Goal: Register for event/course

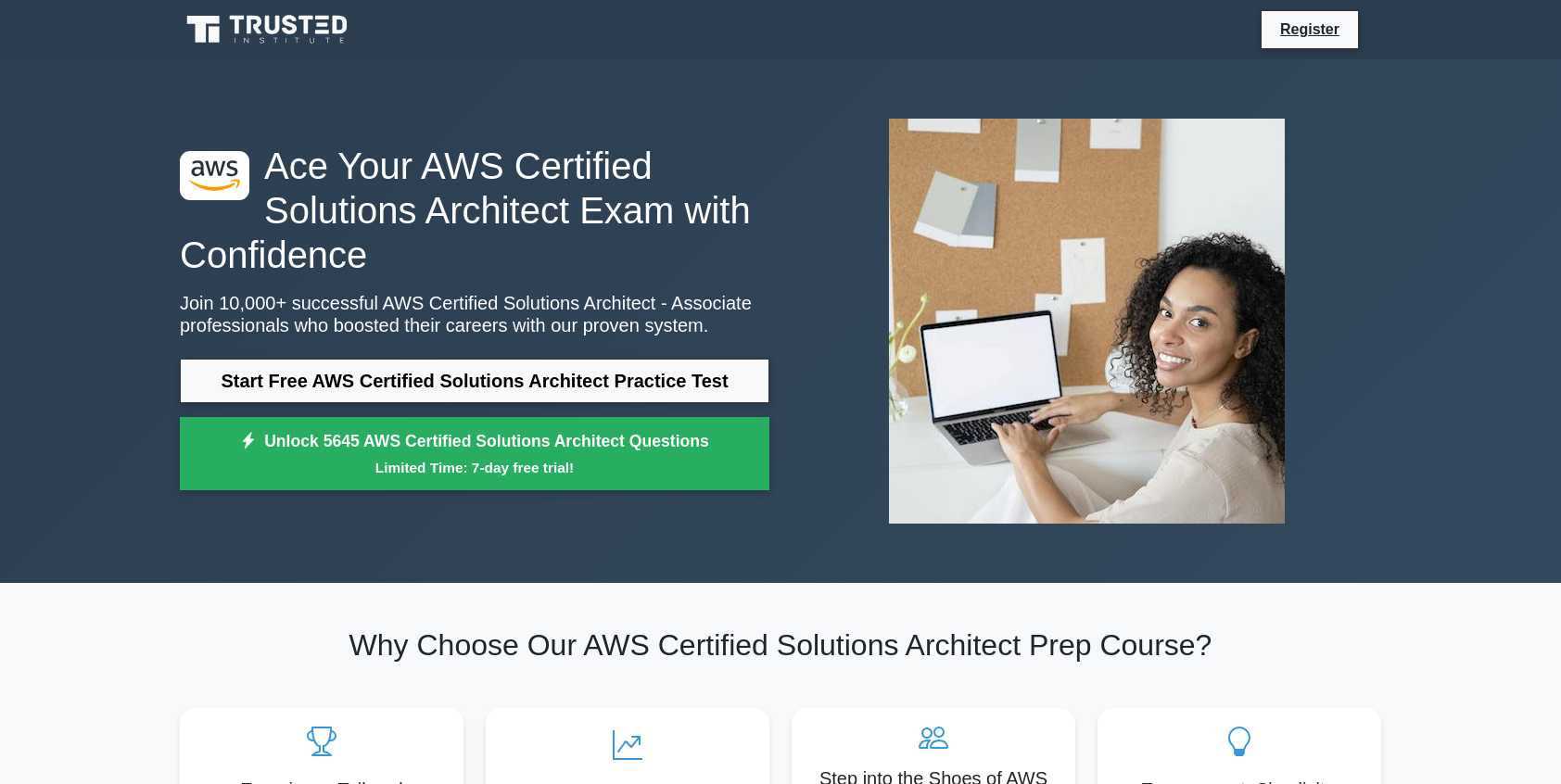
scroll to position [116, 0]
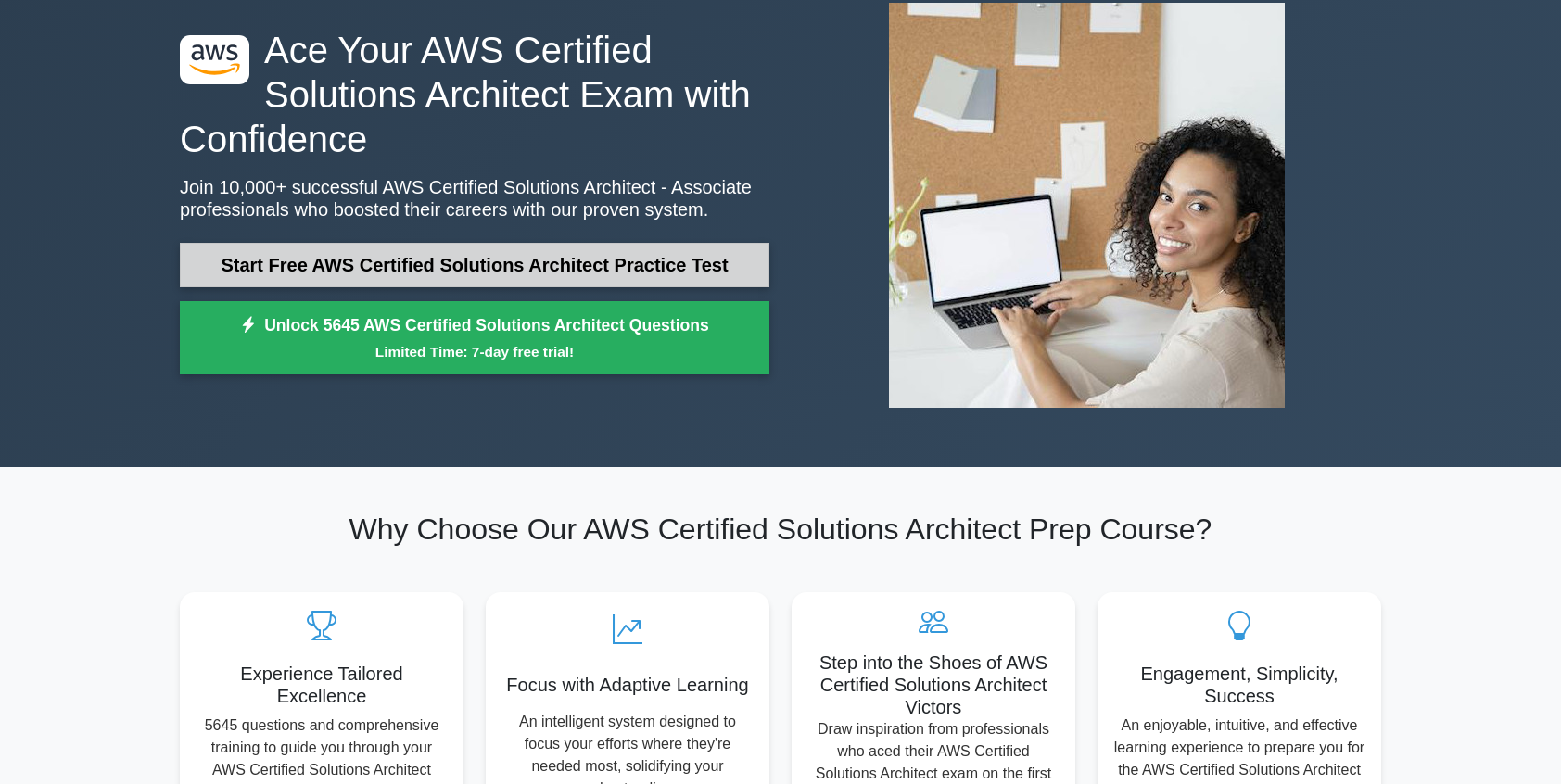
click at [337, 264] on link "Start Free AWS Certified Solutions Architect Practice Test" at bounding box center [474, 265] width 589 height 44
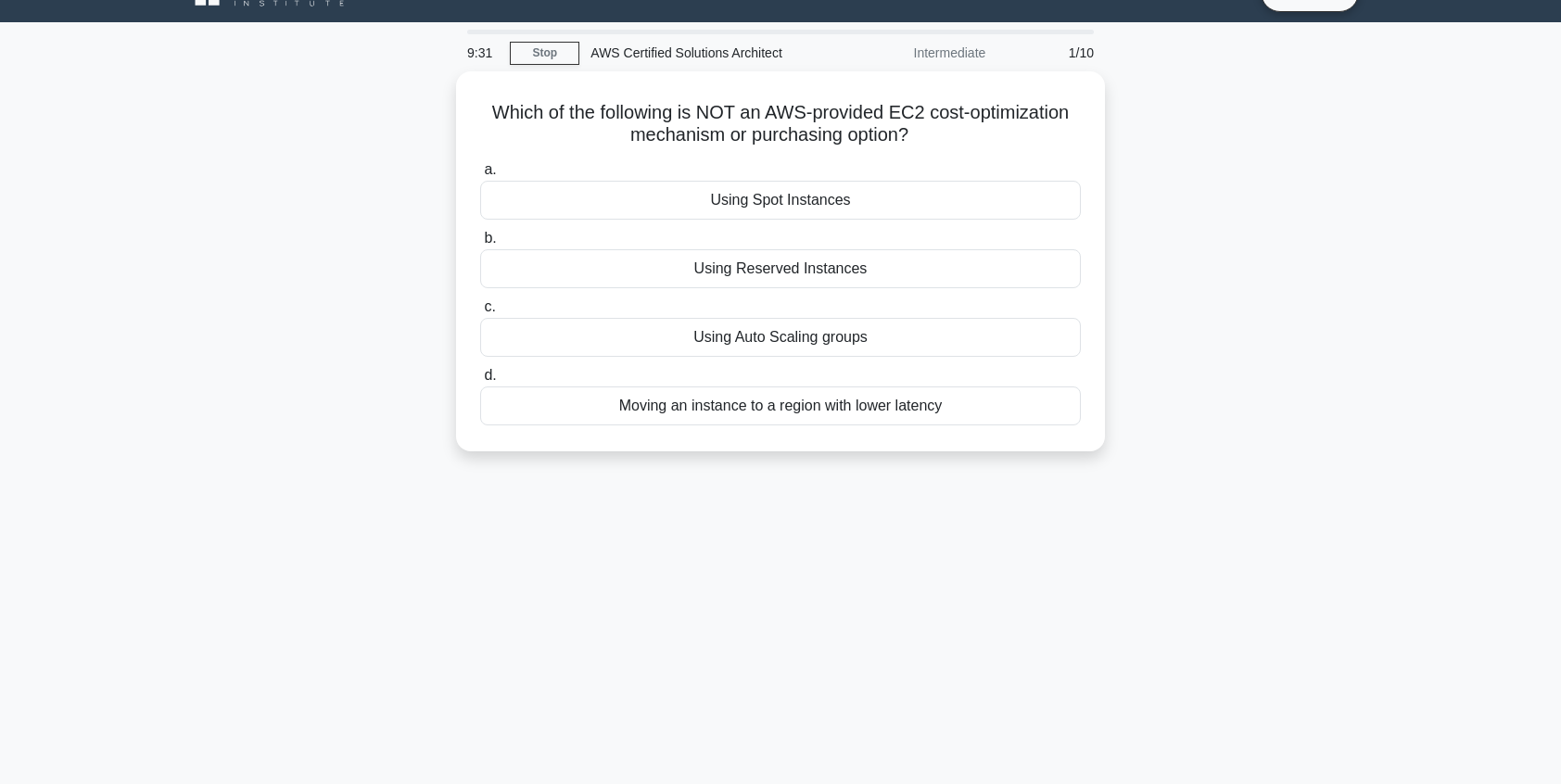
scroll to position [24, 0]
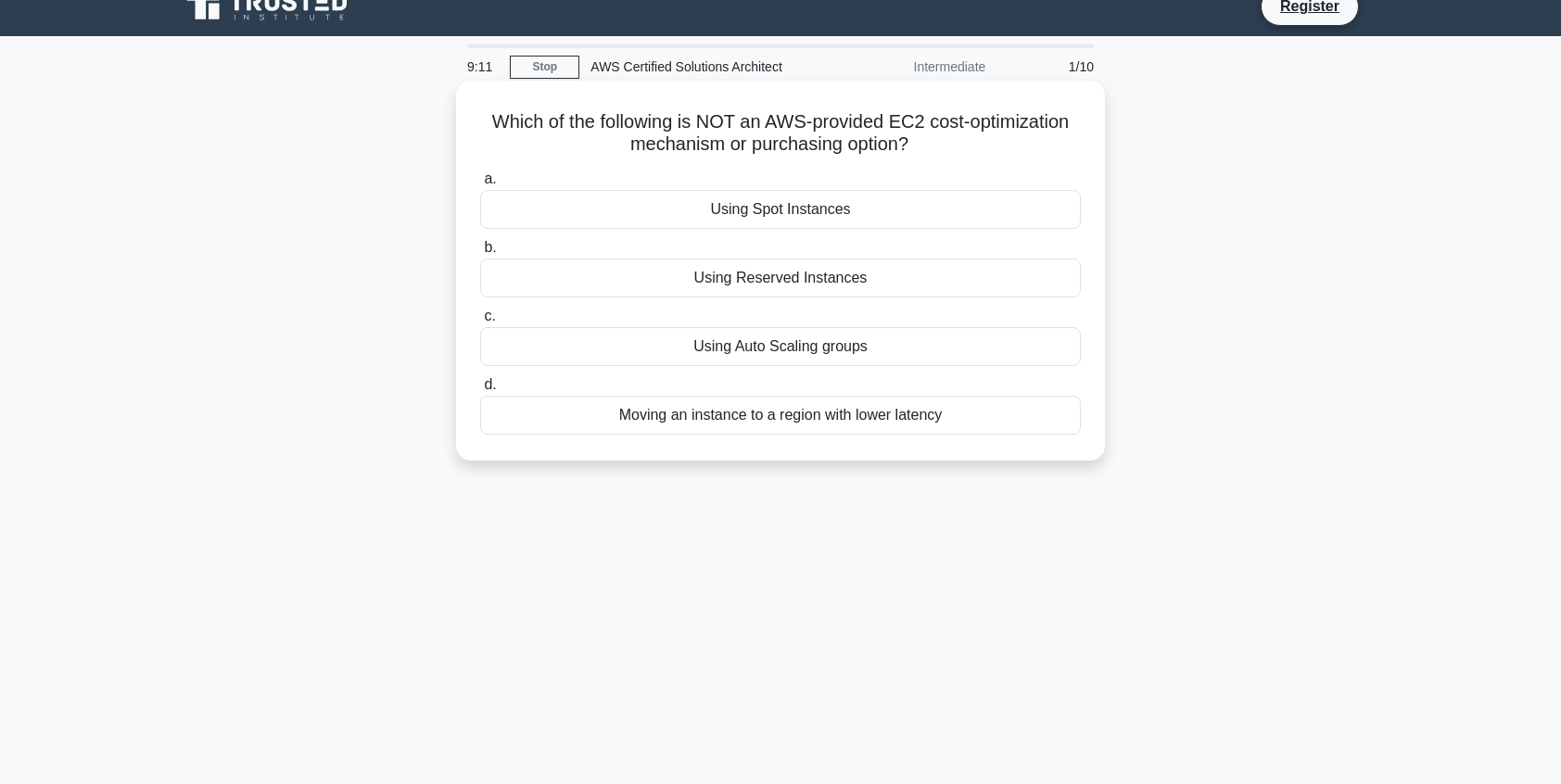
click at [777, 416] on div "Moving an instance to a region with lower latency" at bounding box center [780, 416] width 601 height 39
click at [480, 391] on input "d. Moving an instance to a region with lower latency" at bounding box center [480, 385] width 0 height 12
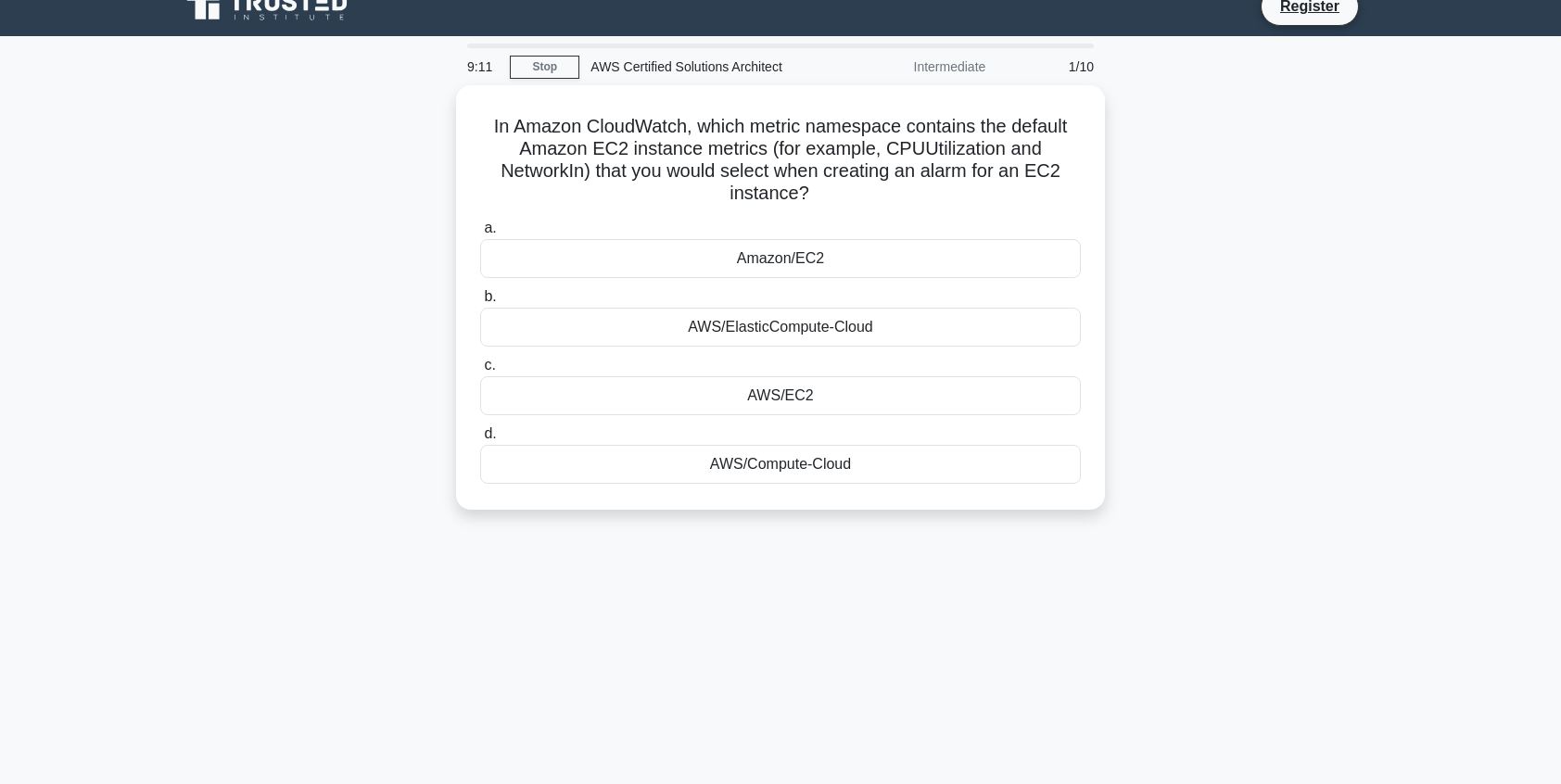
scroll to position [0, 0]
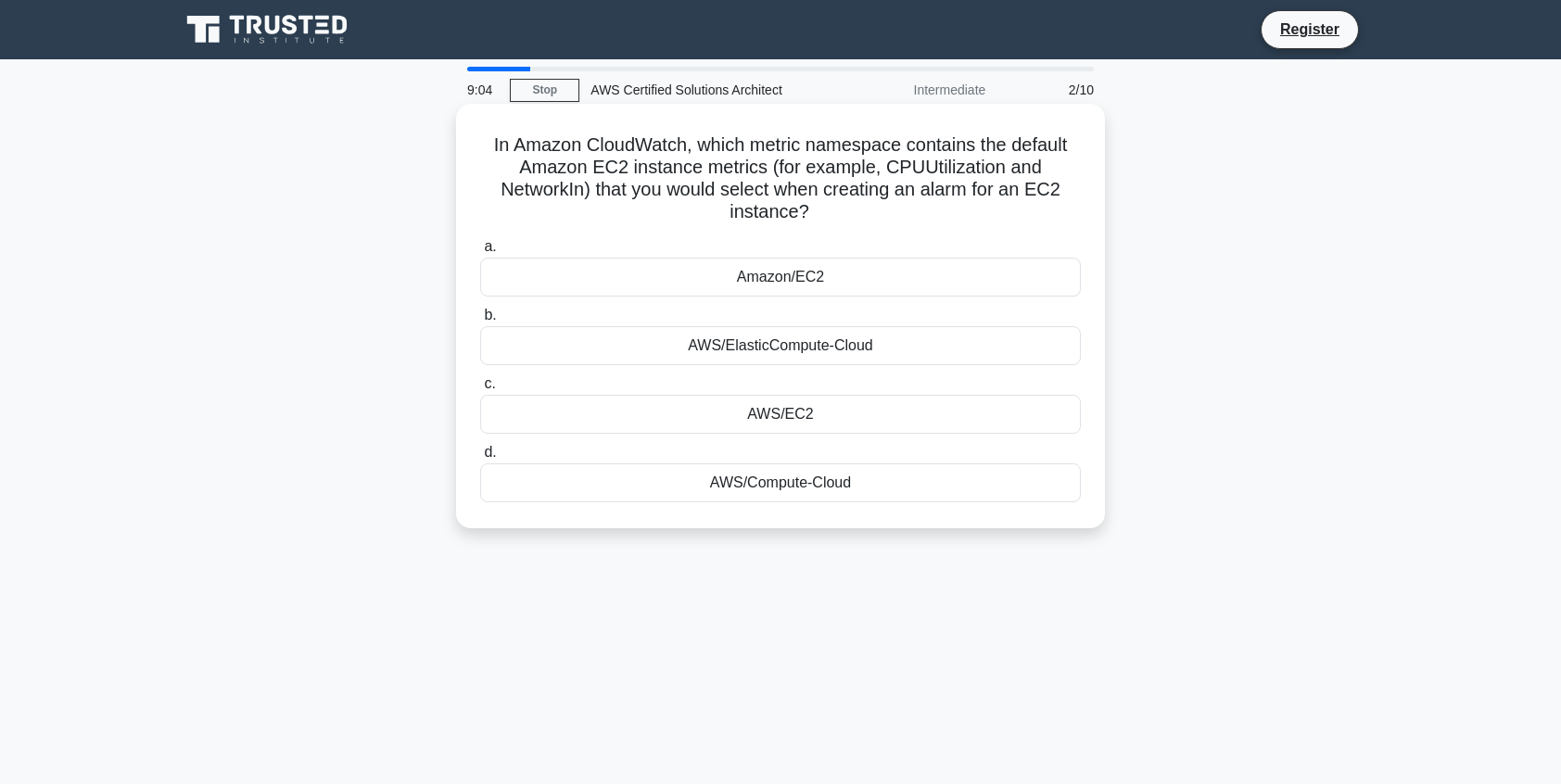
click at [776, 258] on label "a. Amazon/EC2" at bounding box center [780, 266] width 601 height 61
click at [480, 253] on input "a. Amazon/EC2" at bounding box center [480, 247] width 0 height 12
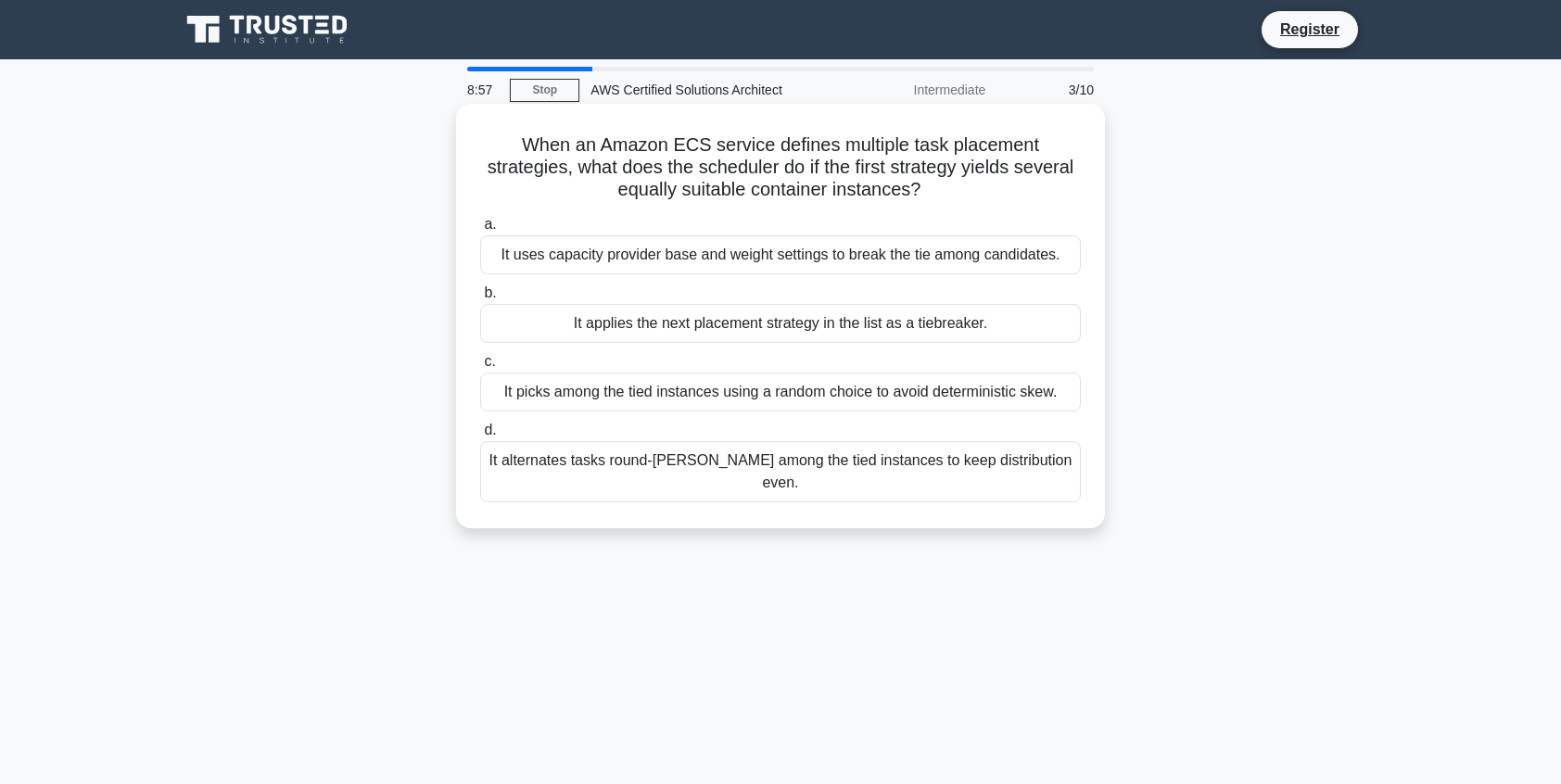
click at [714, 264] on div "It uses capacity provider base and weight settings to break the tie among candi…" at bounding box center [780, 255] width 601 height 39
click at [480, 230] on input "a. It uses capacity provider base and weight settings to break the tie among ca…" at bounding box center [480, 224] width 0 height 12
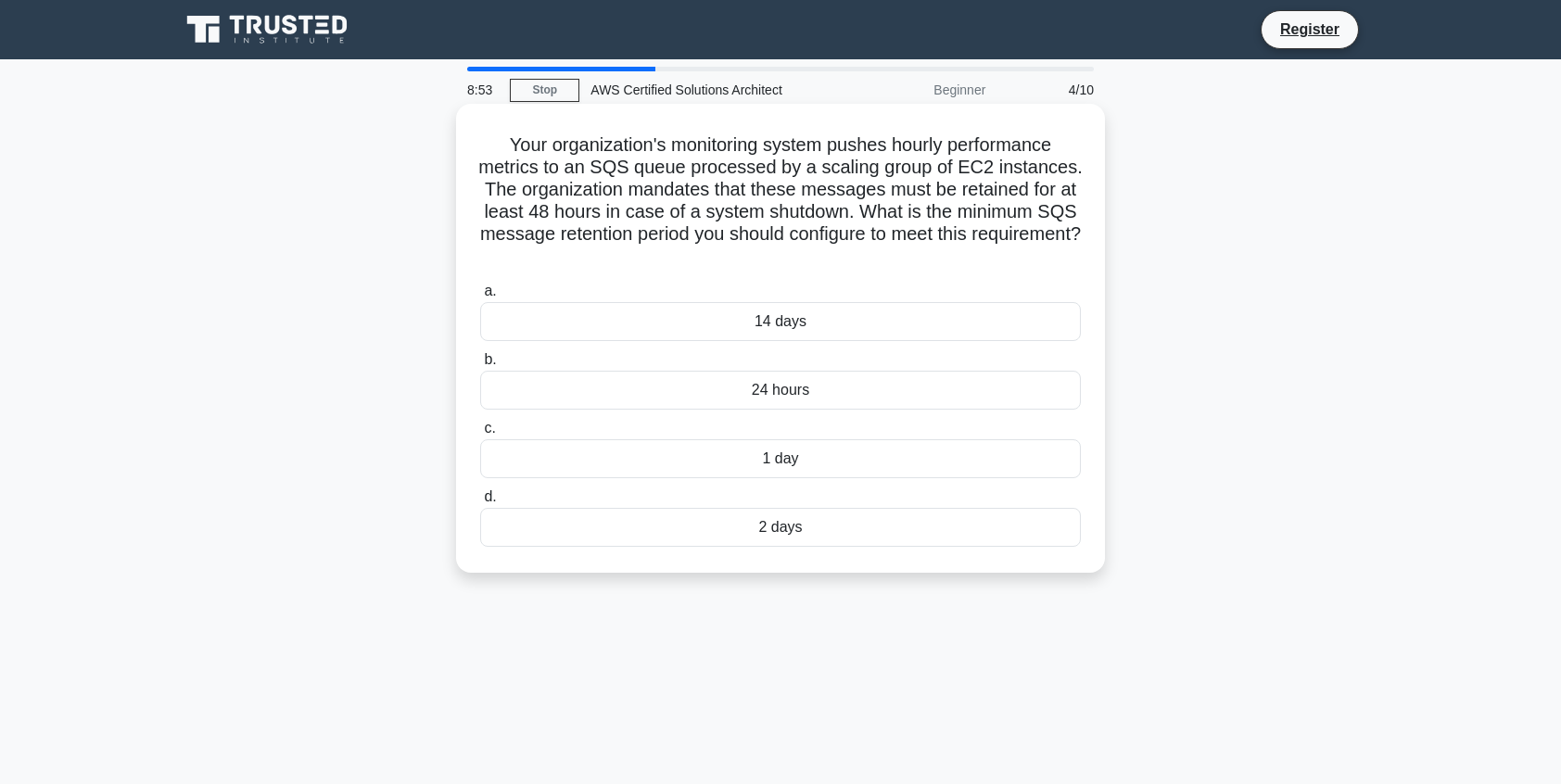
click at [742, 334] on div "14 days" at bounding box center [780, 321] width 601 height 39
click at [480, 298] on input "a. 14 days" at bounding box center [480, 291] width 0 height 12
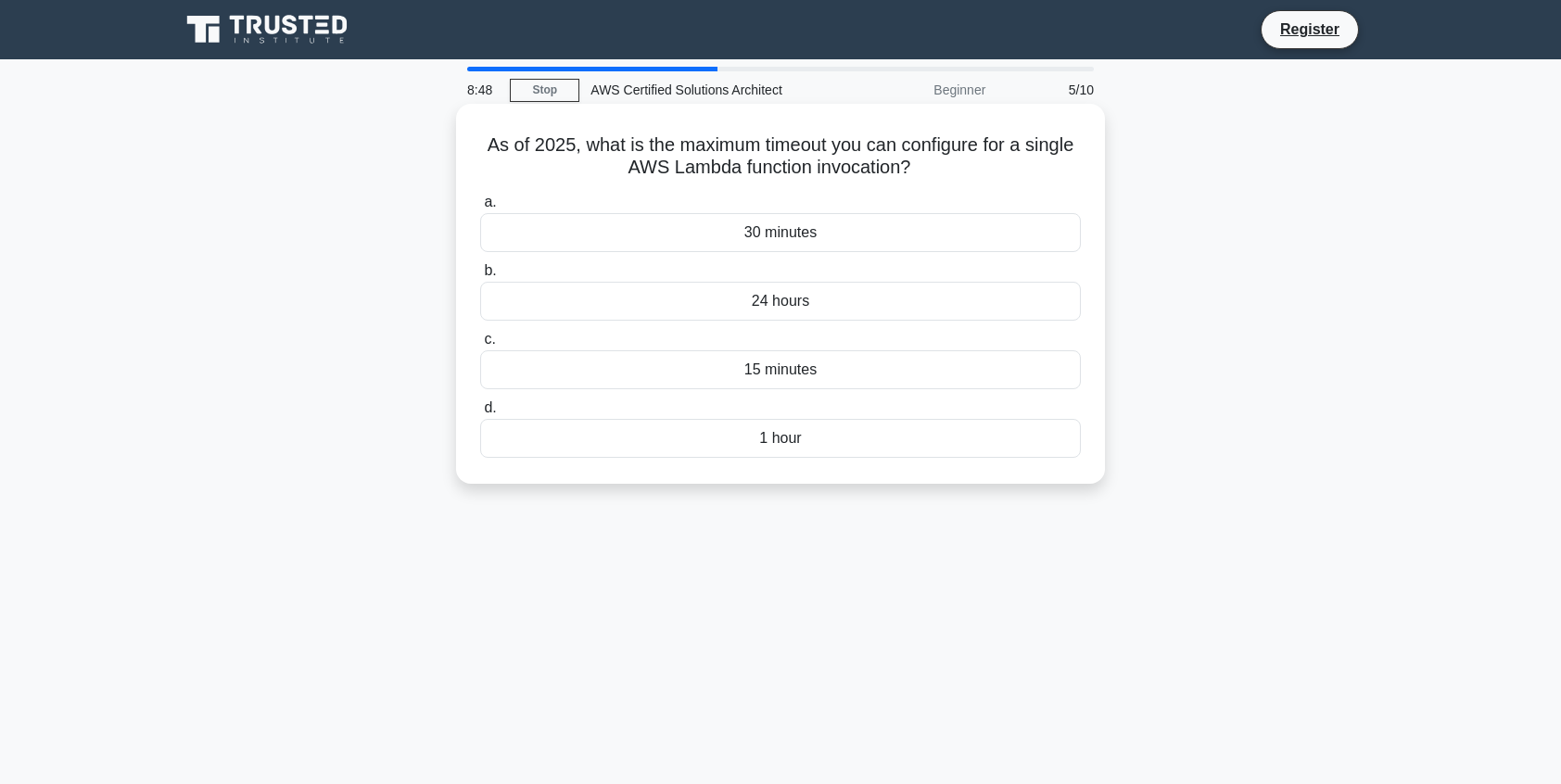
click at [741, 252] on div "30 minutes" at bounding box center [780, 232] width 601 height 39
click at [480, 209] on input "a. 30 minutes" at bounding box center [480, 202] width 0 height 12
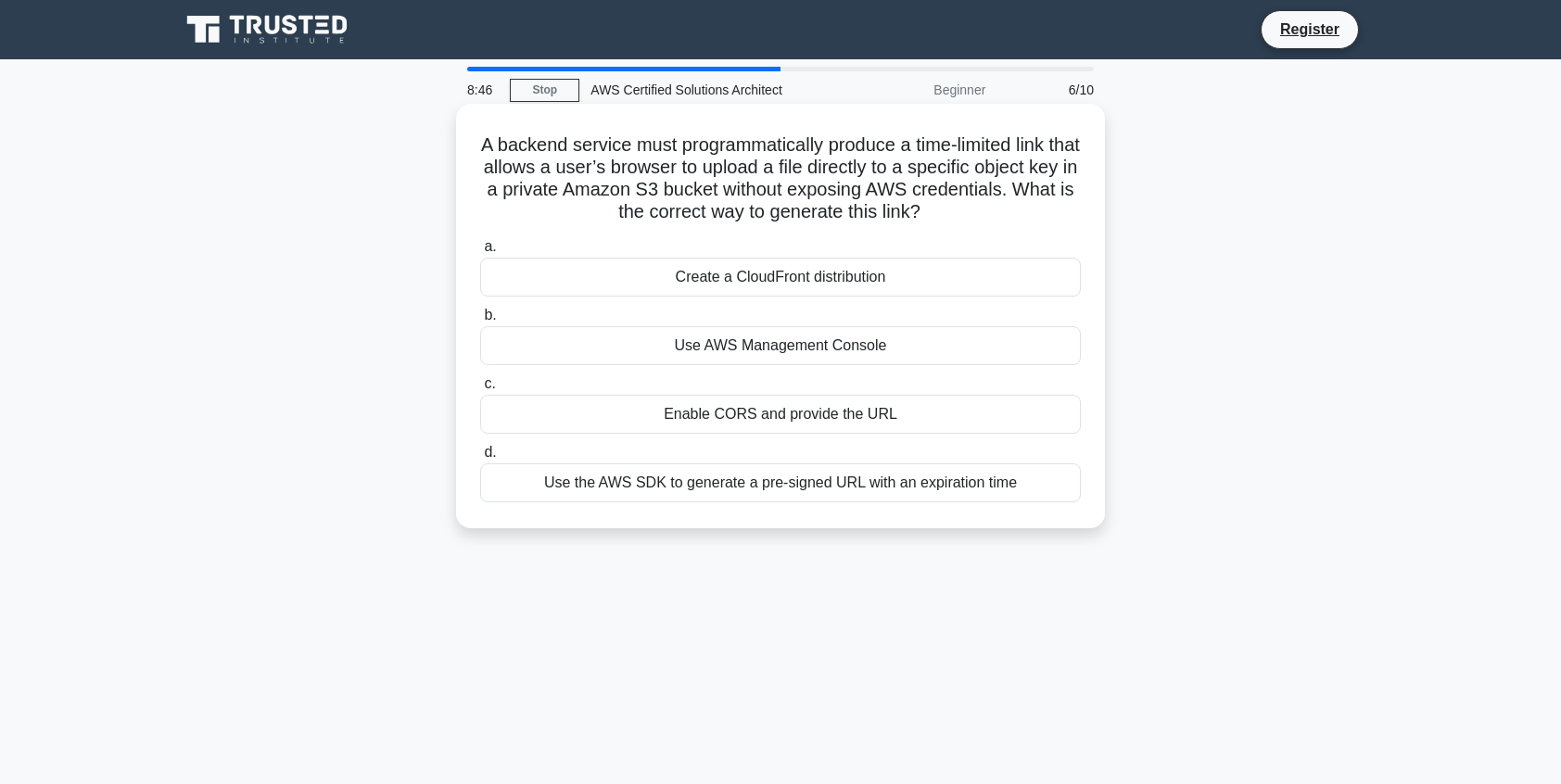
click at [741, 265] on div "Create a CloudFront distribution" at bounding box center [780, 277] width 601 height 39
click at [480, 253] on input "a. Create a CloudFront distribution" at bounding box center [480, 247] width 0 height 12
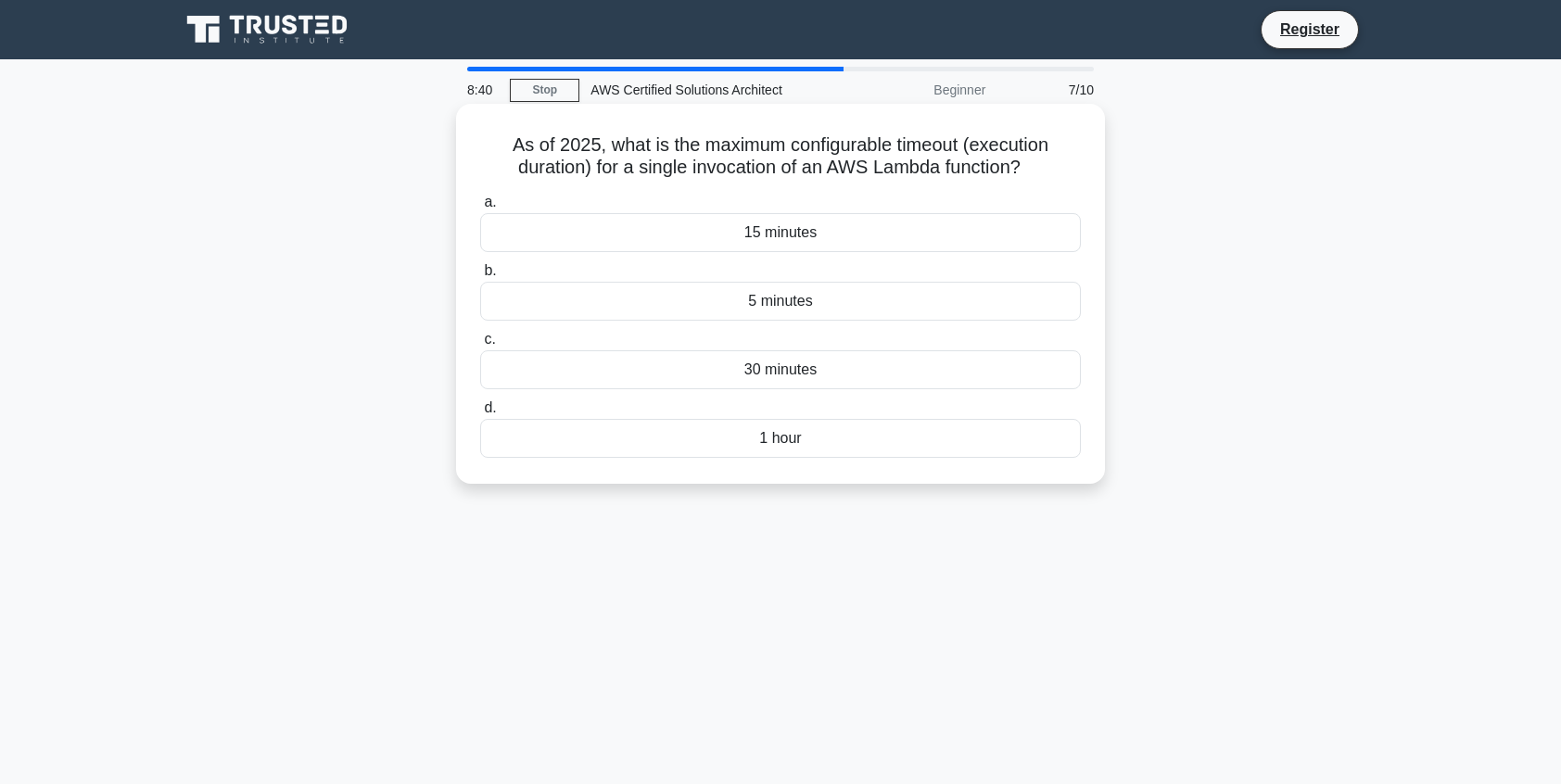
click at [736, 232] on div "15 minutes" at bounding box center [780, 232] width 601 height 39
click at [480, 209] on input "a. 15 minutes" at bounding box center [480, 202] width 0 height 12
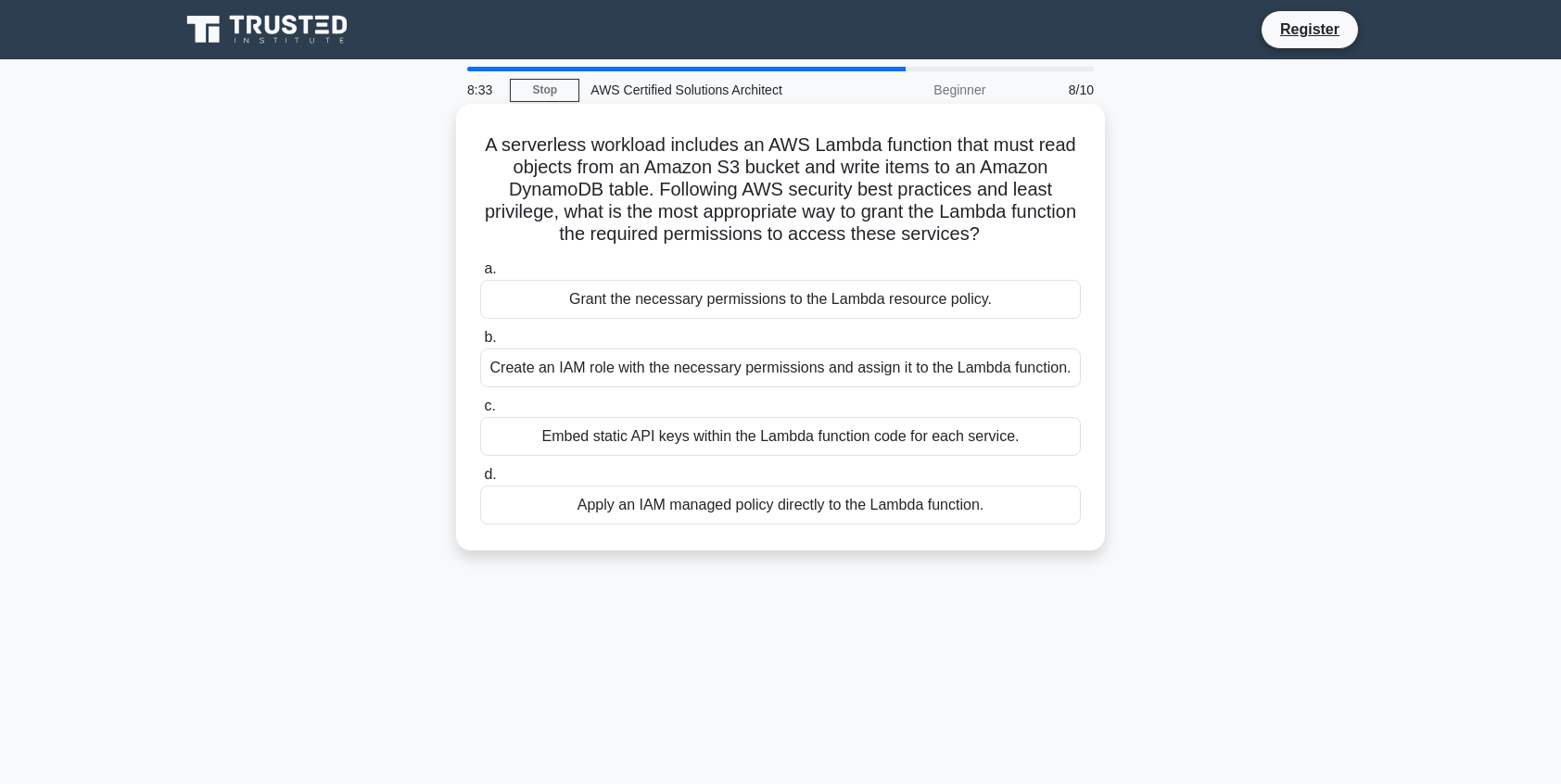
click at [664, 300] on div "Grant the necessary permissions to the Lambda resource policy." at bounding box center [780, 300] width 601 height 39
click at [480, 275] on input "a. Grant the necessary permissions to the Lambda resource policy." at bounding box center [480, 270] width 0 height 12
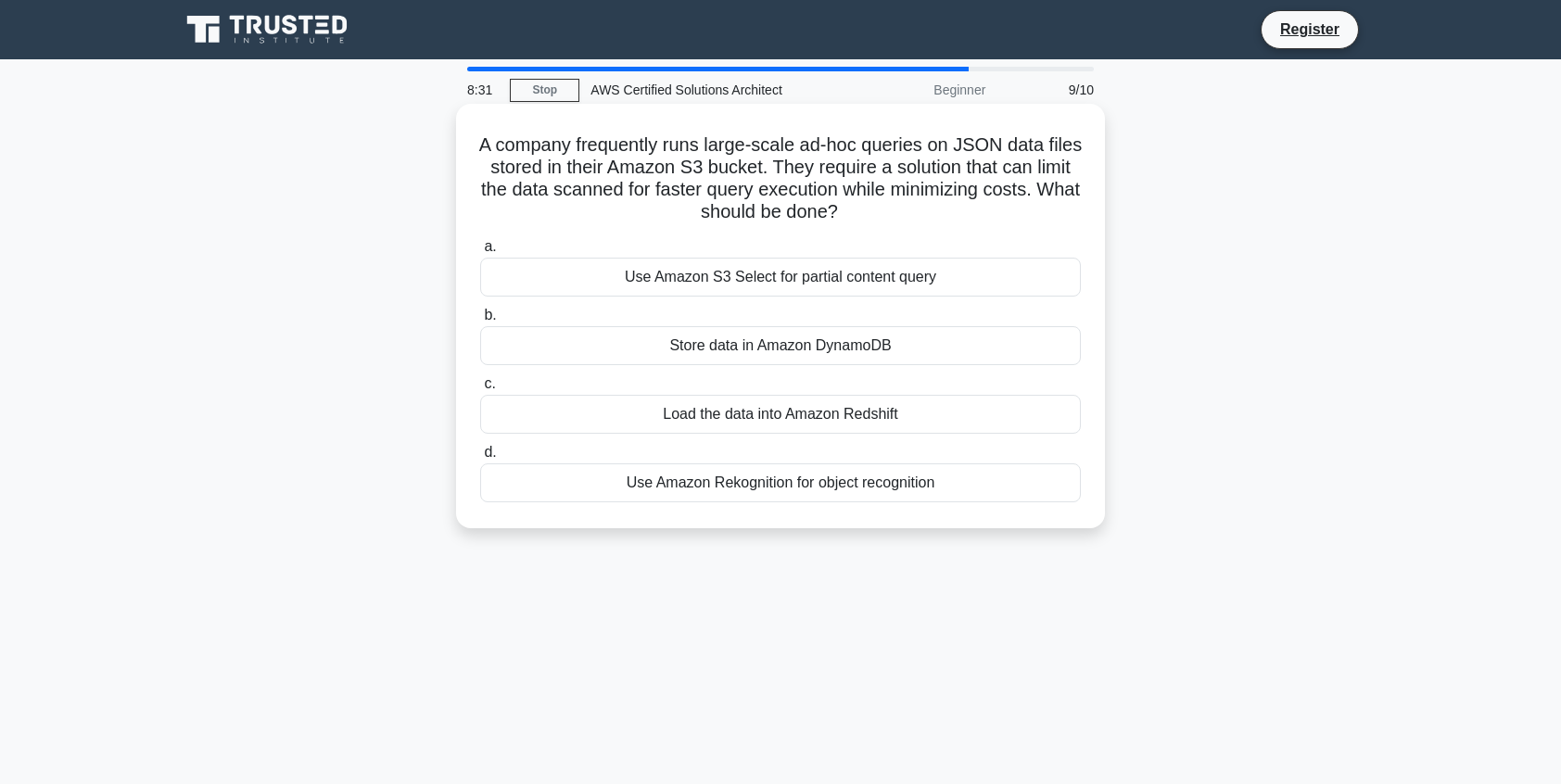
click at [682, 281] on div "Use Amazon S3 Select for partial content query" at bounding box center [780, 277] width 601 height 39
click at [480, 253] on input "a. Use Amazon S3 Select for partial content query" at bounding box center [480, 247] width 0 height 12
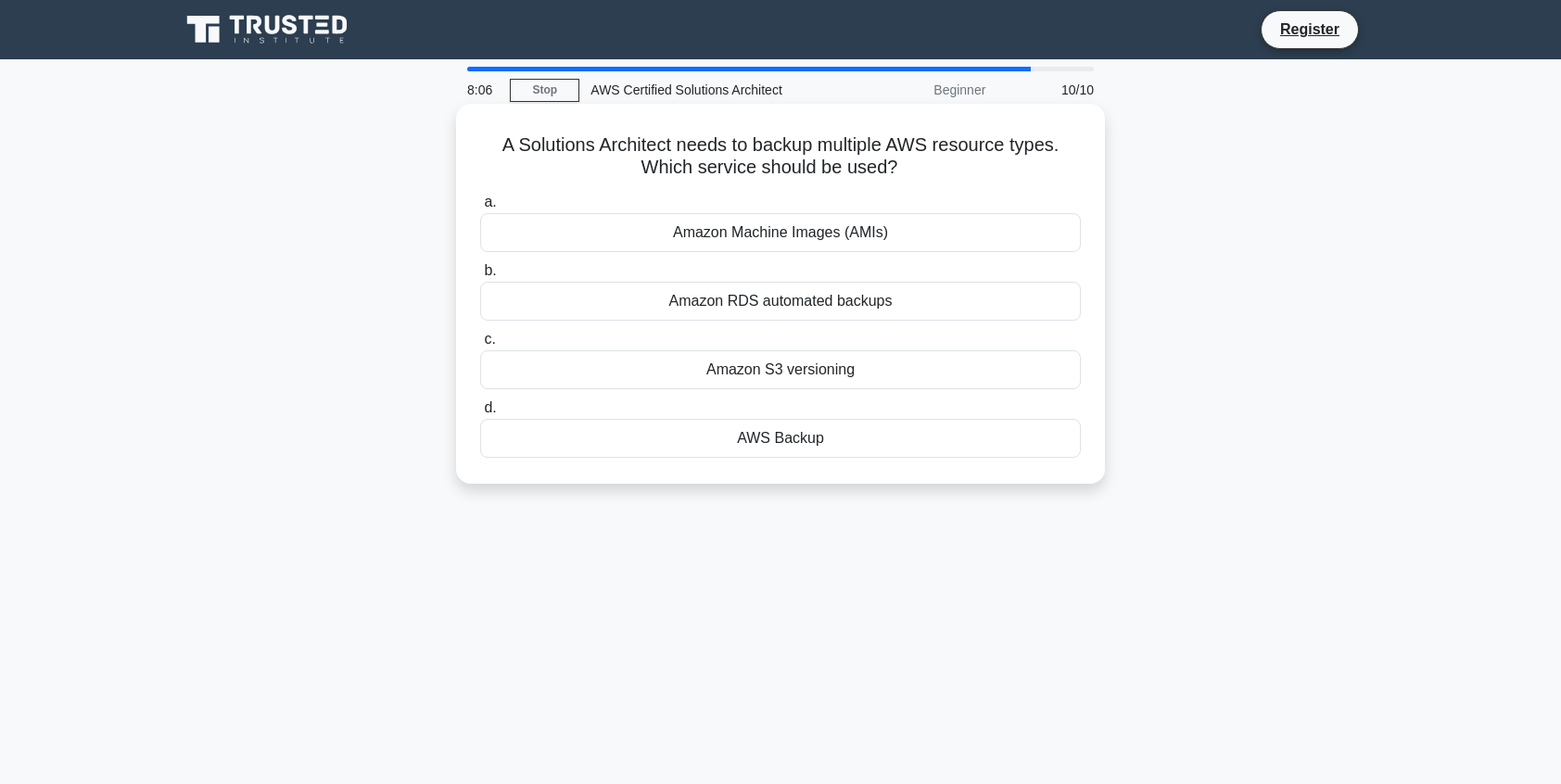
click at [682, 303] on div "Amazon RDS automated backups" at bounding box center [780, 301] width 601 height 39
click at [480, 277] on input "b. Amazon RDS automated backups" at bounding box center [480, 270] width 0 height 12
